Goal: Transaction & Acquisition: Obtain resource

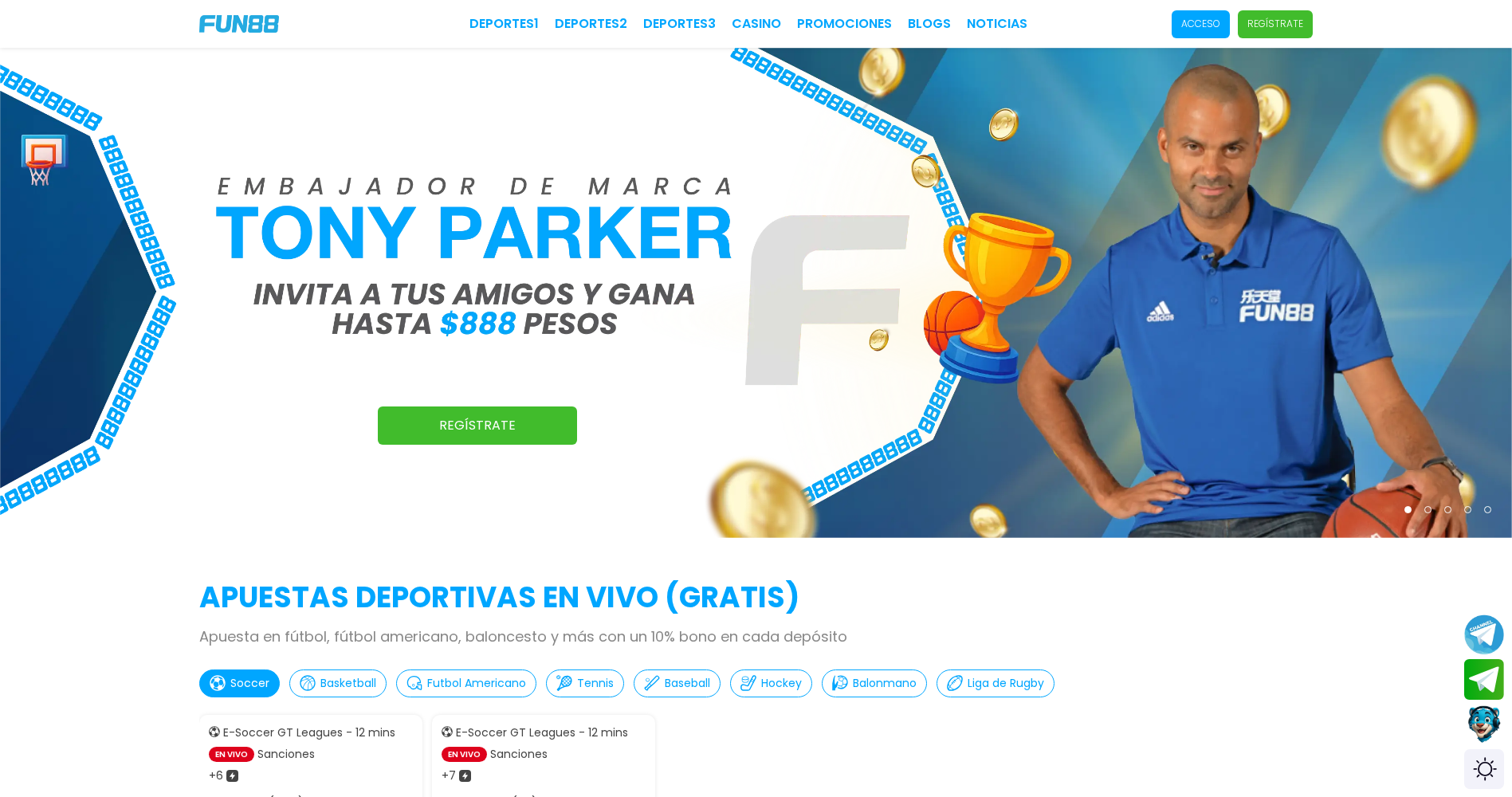
click at [1225, 24] on span "Acceso" at bounding box center [1201, 24] width 58 height 28
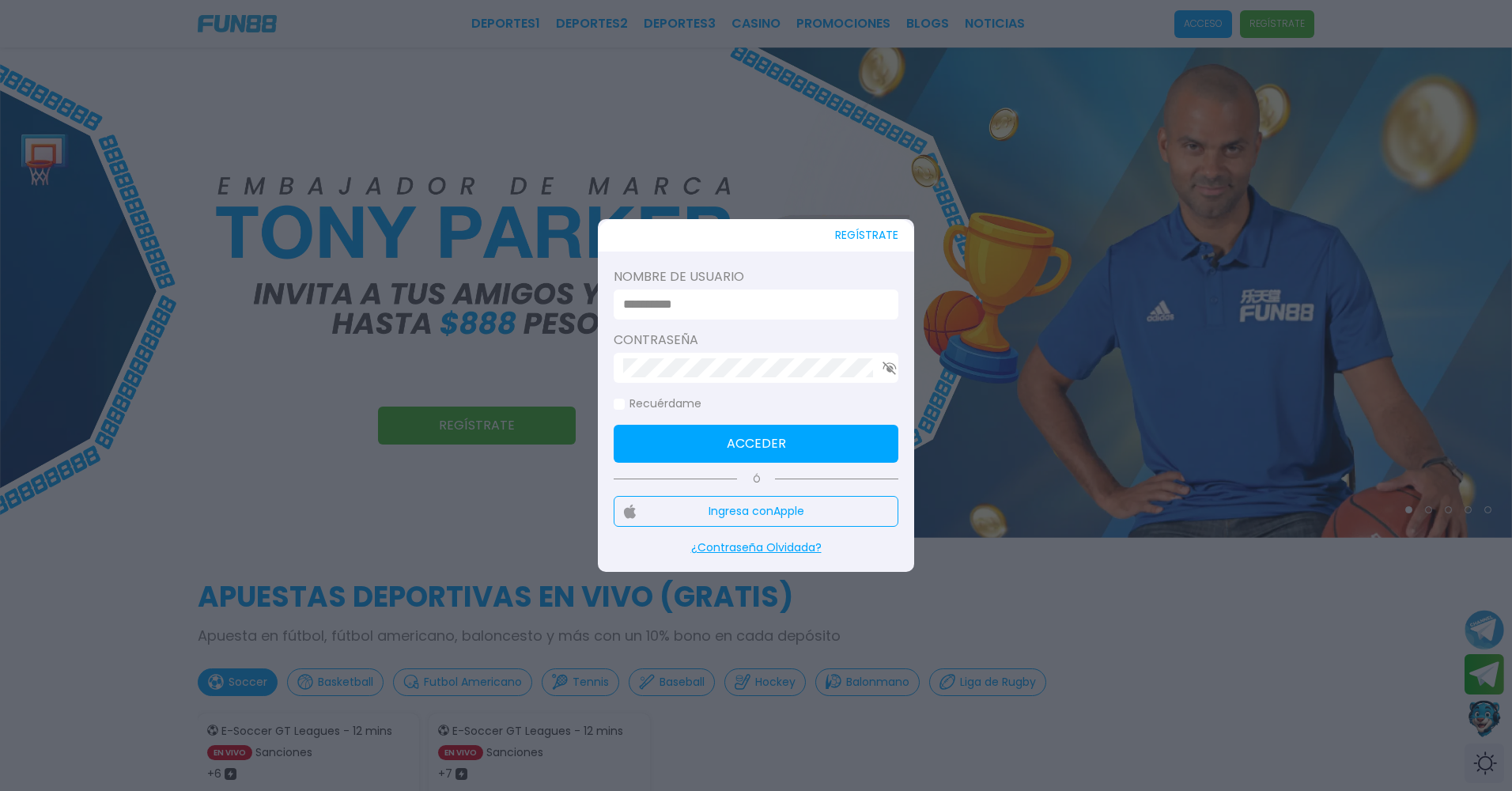
click at [785, 309] on input at bounding box center [751, 304] width 256 height 19
type input "**********"
click at [753, 441] on button "Acceder" at bounding box center [756, 443] width 285 height 38
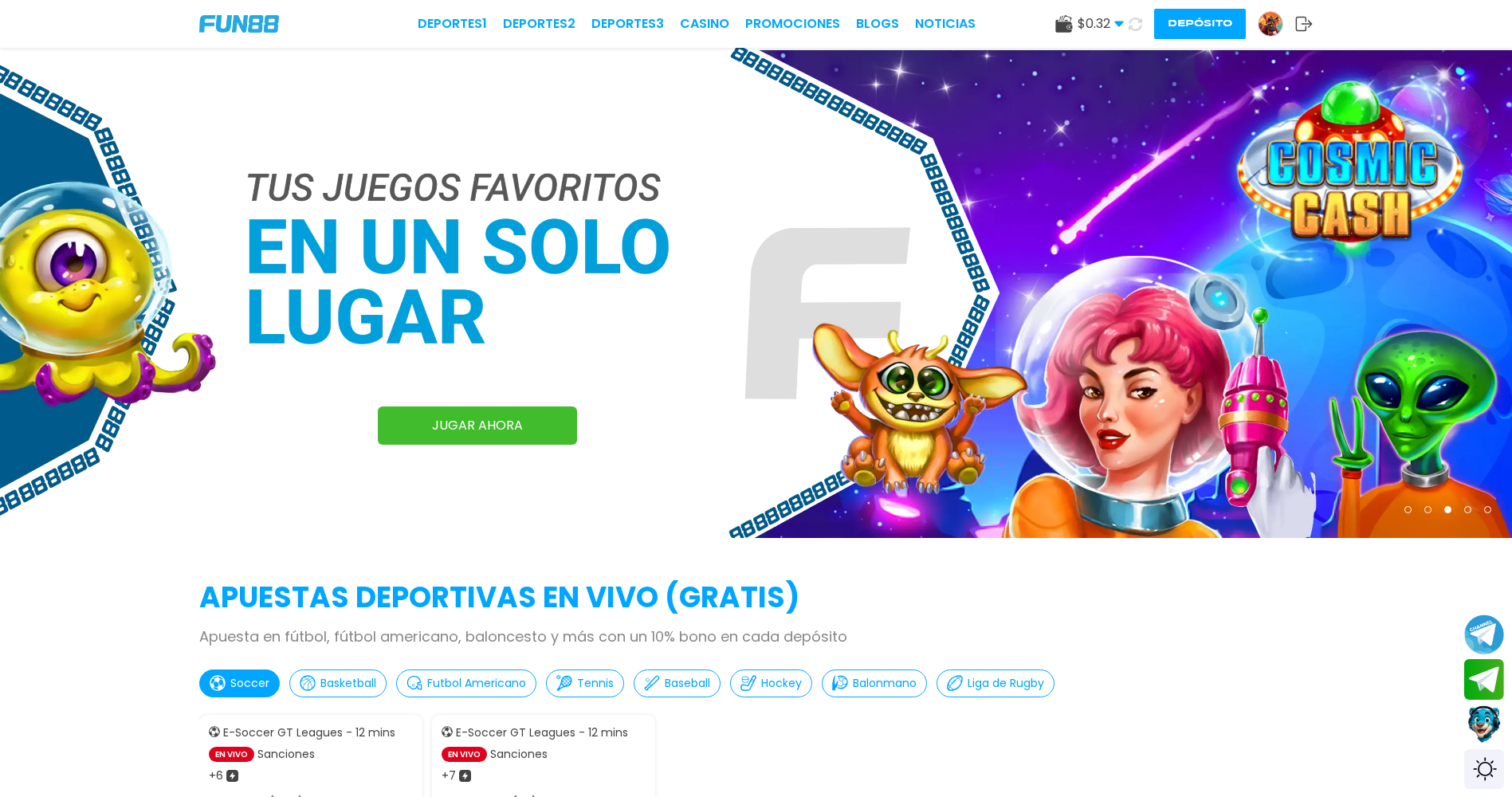
click at [1277, 29] on img at bounding box center [1270, 24] width 24 height 24
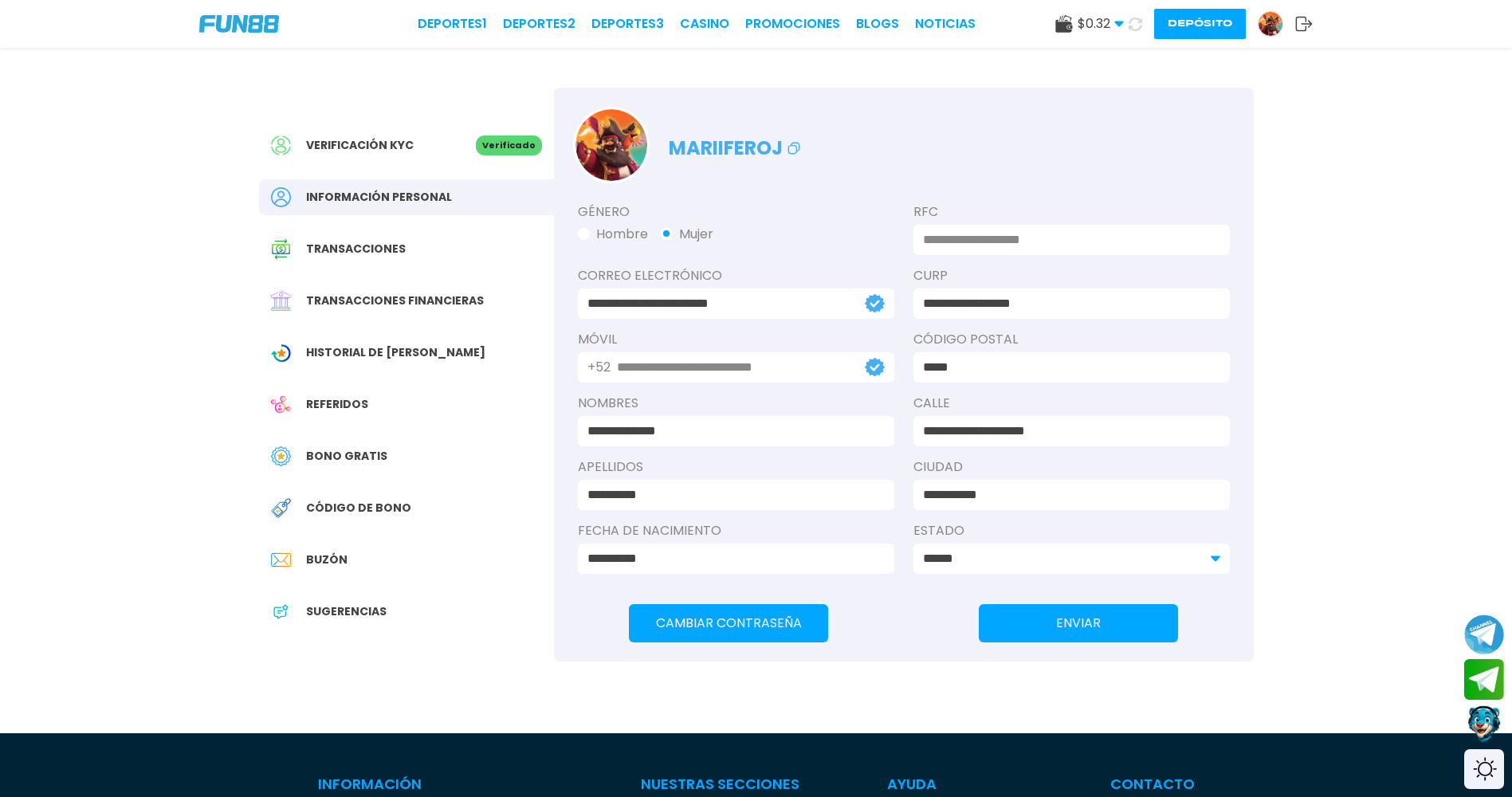
click at [362, 455] on span "Bono Gratis" at bounding box center [346, 457] width 81 height 17
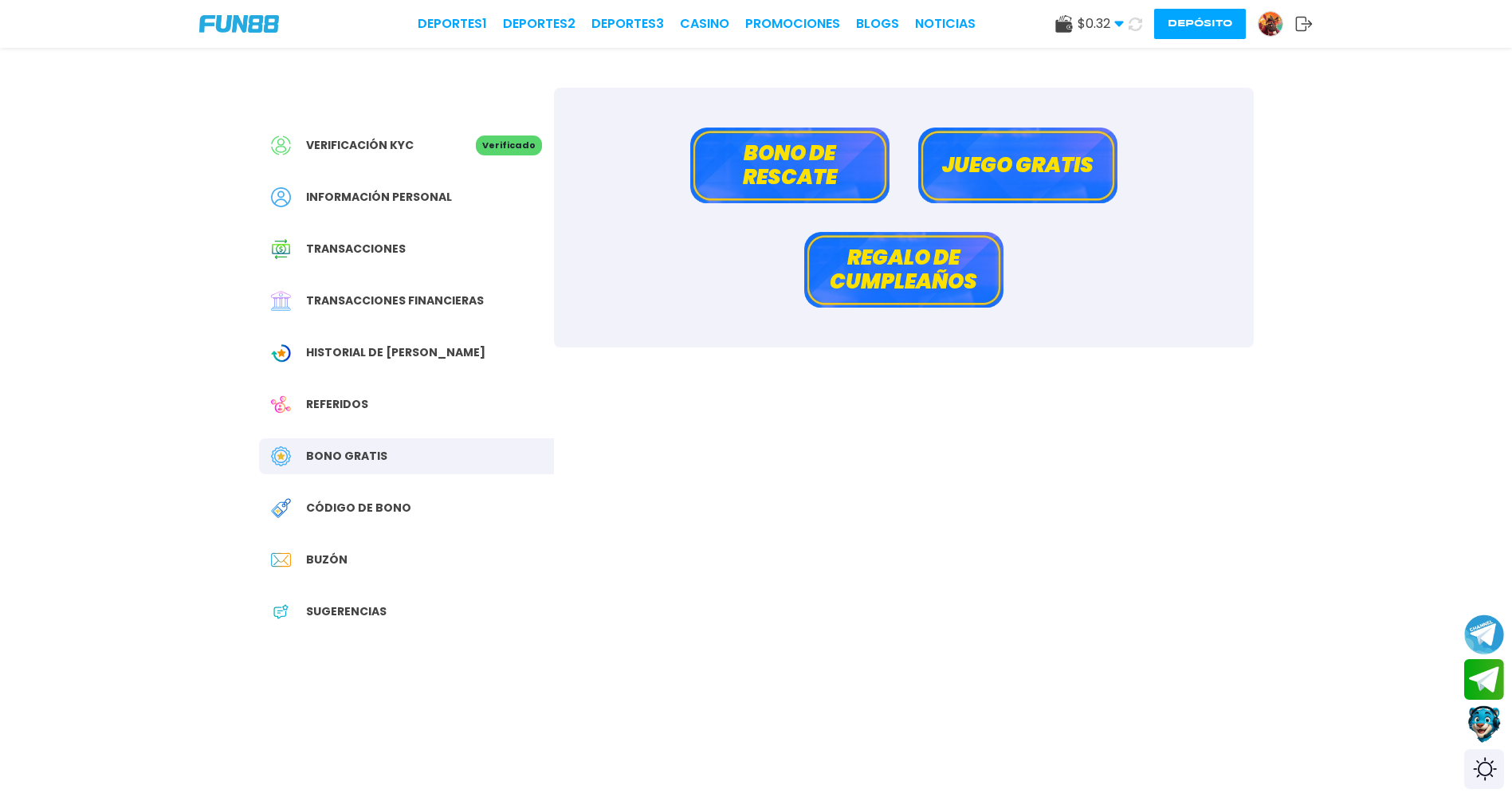
click at [365, 498] on div "Código de bono" at bounding box center [406, 508] width 295 height 36
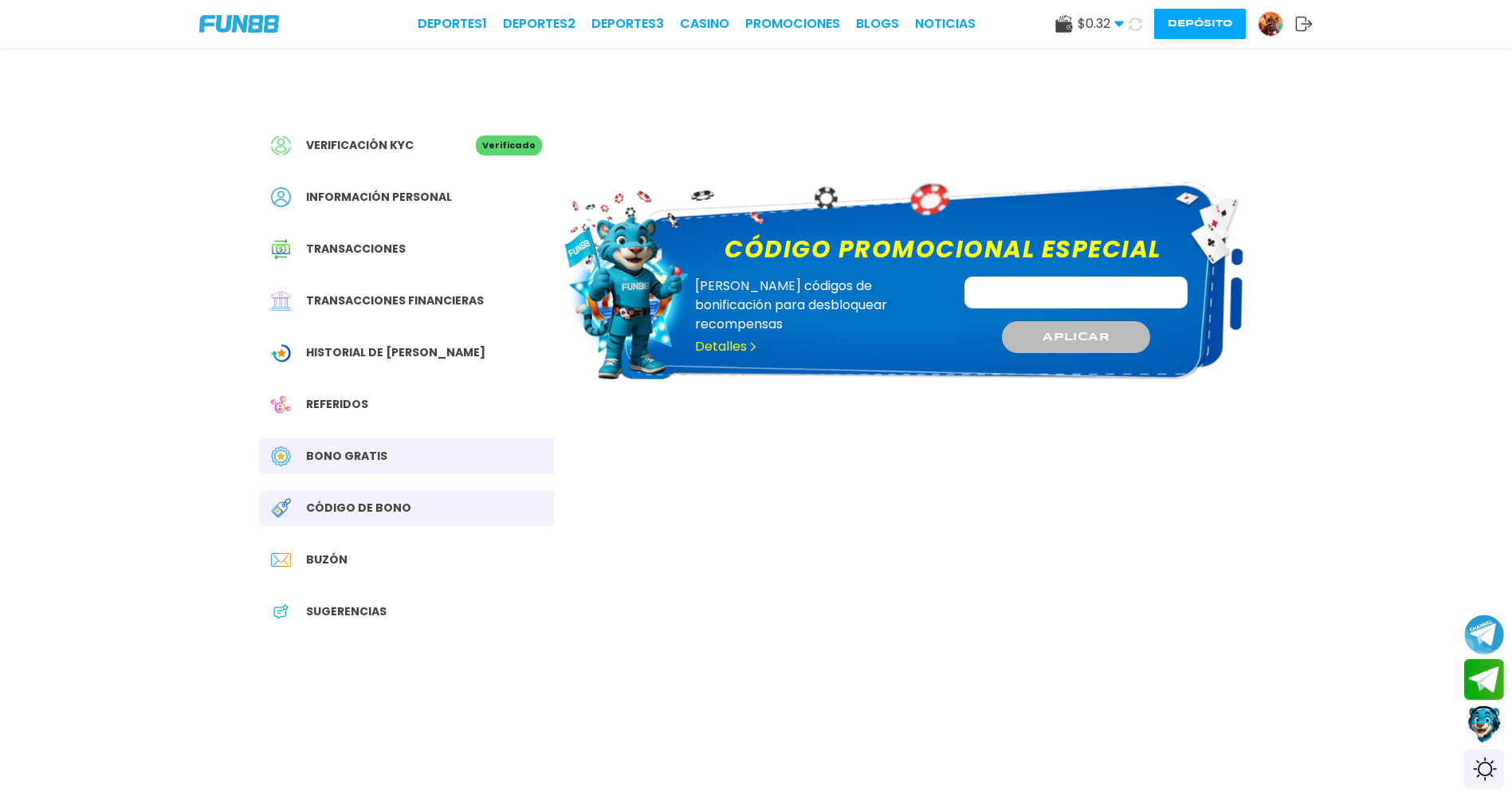
click at [1028, 294] on input "Código promocional especial" at bounding box center [1076, 292] width 223 height 32
paste input "**********"
type input "**********"
click at [1056, 337] on span "APLICAR" at bounding box center [1076, 337] width 68 height 17
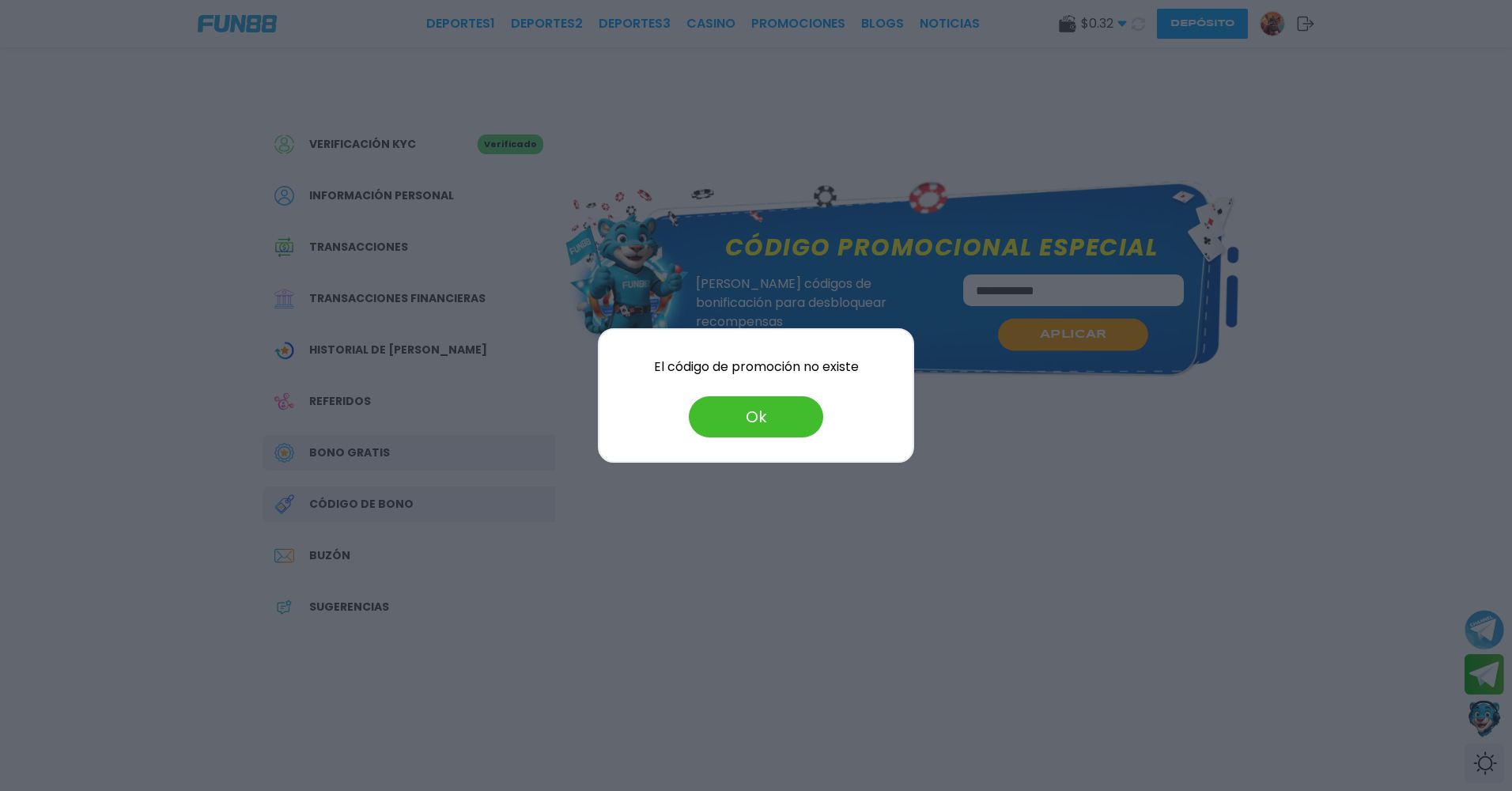
click at [768, 460] on div "El código de promoción no existe Ok" at bounding box center [756, 396] width 316 height 134
click at [767, 444] on div "El código de promoción no existe Ok" at bounding box center [756, 396] width 316 height 134
click at [773, 423] on button "Ok" at bounding box center [756, 417] width 134 height 41
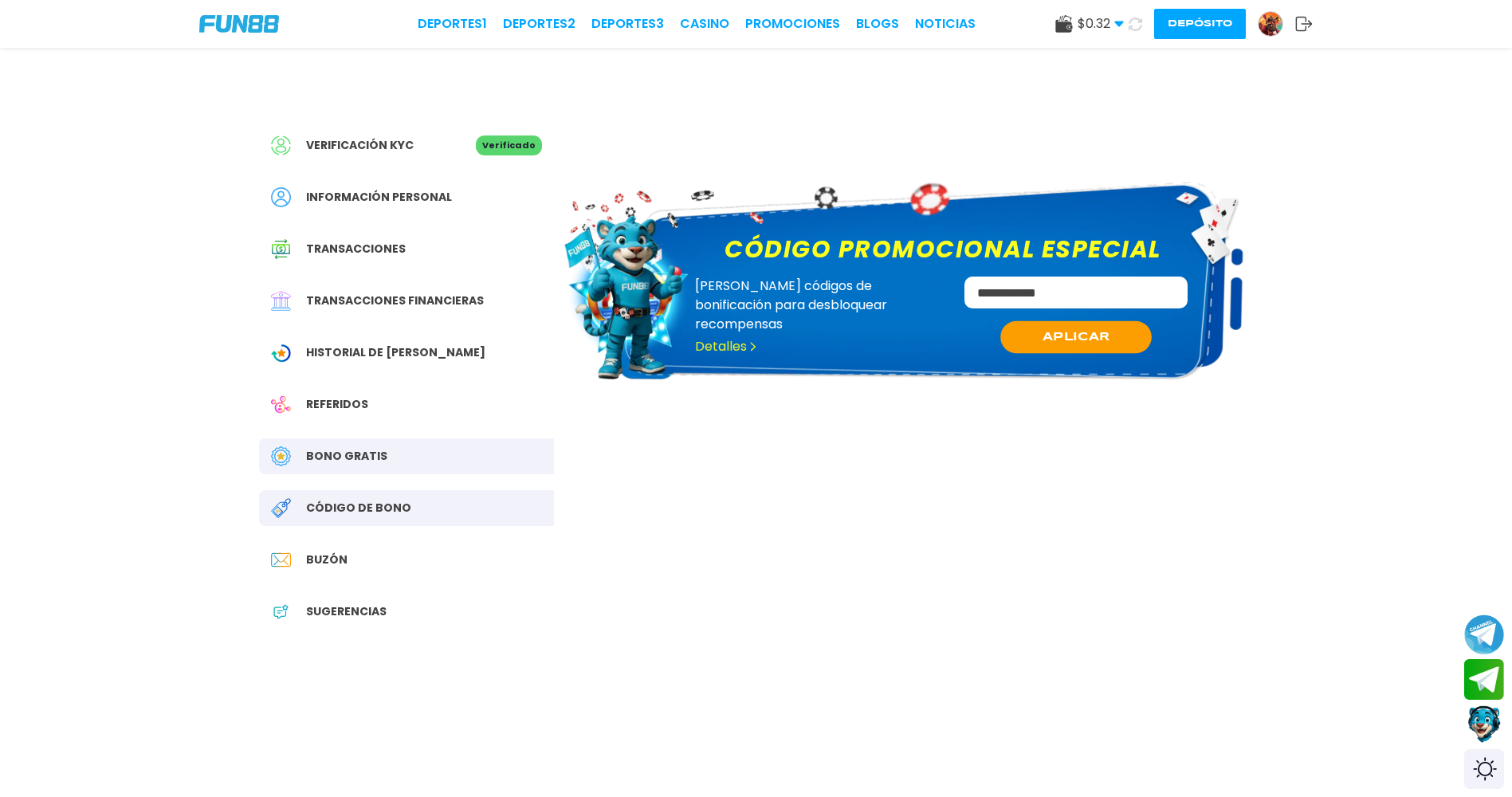
click at [333, 575] on div "Buzón" at bounding box center [406, 560] width 295 height 36
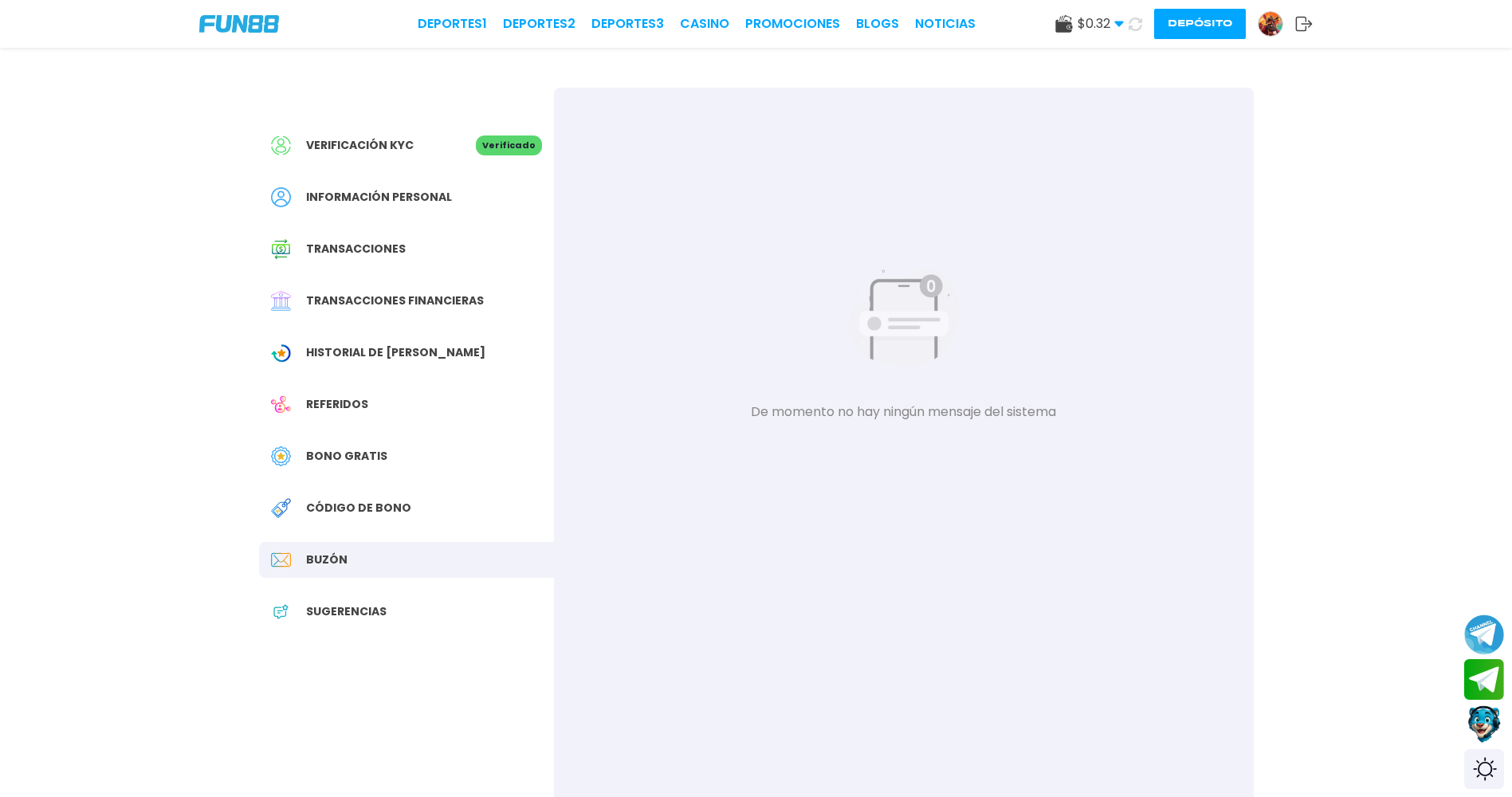
click at [338, 630] on div "Verificación KYC Verificado Información personal Transacciones Transacciones fi…" at bounding box center [406, 386] width 295 height 597
click at [335, 607] on span "Sugerencias" at bounding box center [346, 612] width 81 height 17
